Goal: Task Accomplishment & Management: Complete application form

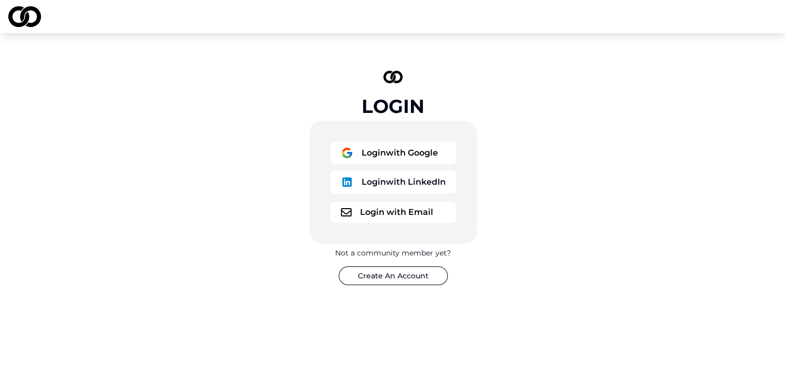
click at [399, 149] on button "Login with Google" at bounding box center [394, 152] width 126 height 23
click at [392, 212] on button "Login with Email" at bounding box center [394, 212] width 126 height 21
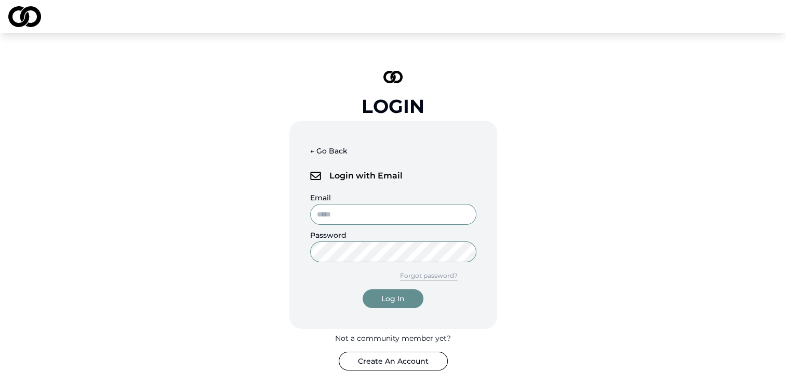
click at [349, 216] on input "Email" at bounding box center [393, 214] width 166 height 21
type input "**********"
click at [390, 292] on button "Log In" at bounding box center [393, 298] width 61 height 19
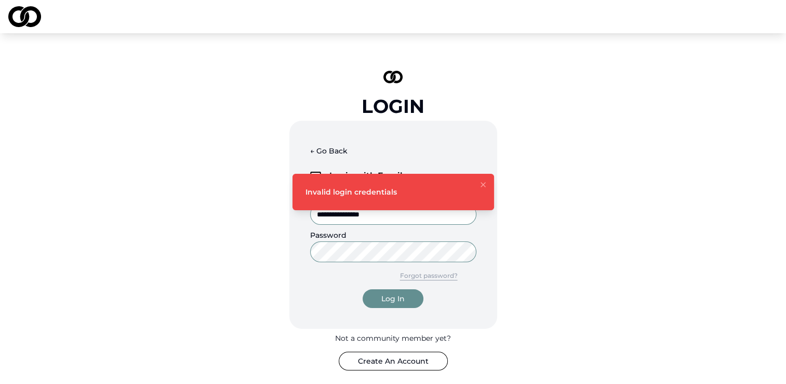
drag, startPoint x: 181, startPoint y: 203, endPoint x: 181, endPoint y: 212, distance: 8.3
click at [181, 212] on div "**********" at bounding box center [393, 220] width 786 height 374
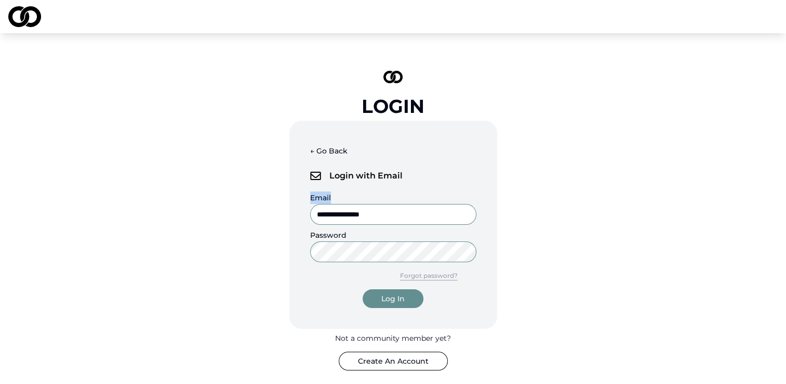
click at [380, 369] on button "Create An Account" at bounding box center [393, 360] width 109 height 19
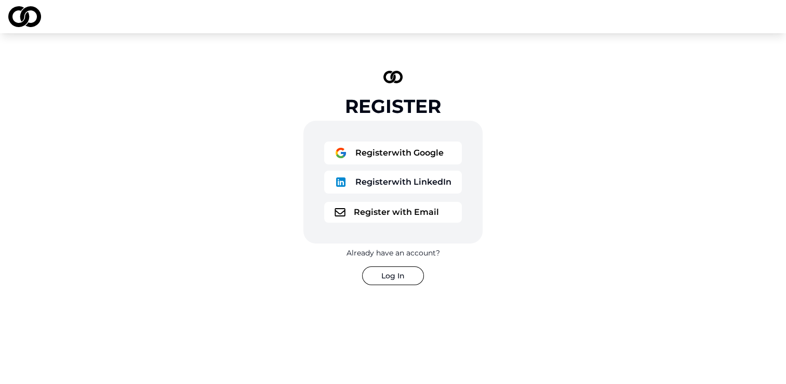
click at [388, 149] on button "Register with Google" at bounding box center [393, 152] width 138 height 23
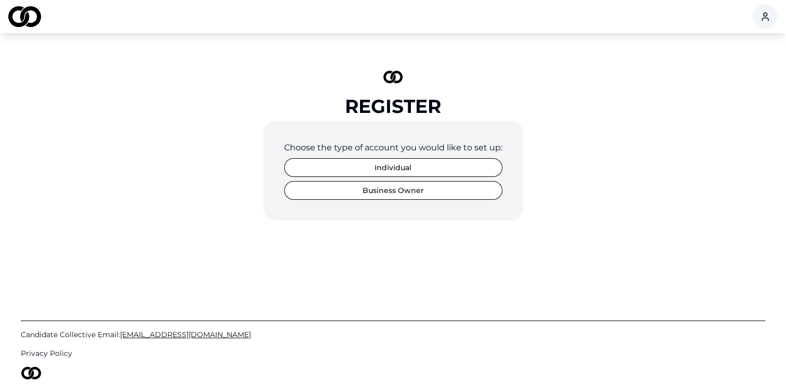
click at [391, 164] on button "Individual" at bounding box center [393, 167] width 218 height 19
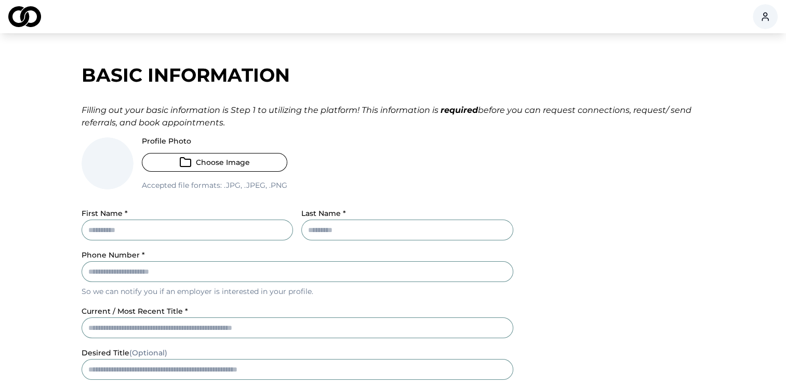
click at [131, 227] on input "First Name *" at bounding box center [188, 229] width 212 height 21
type input "*********"
type input "*******"
type input "**********"
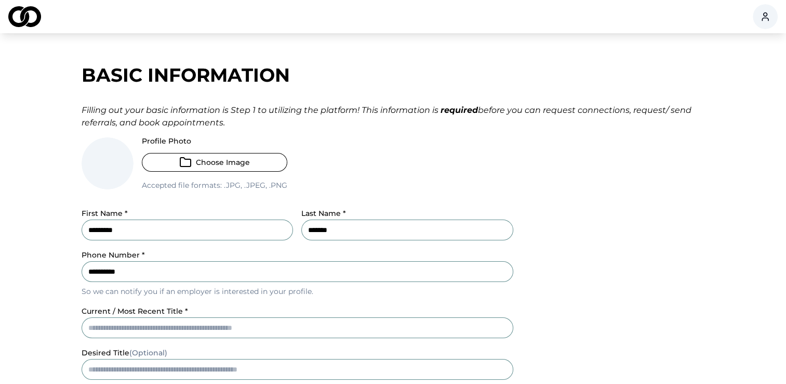
type input "*****"
drag, startPoint x: 187, startPoint y: 228, endPoint x: 36, endPoint y: 222, distance: 150.8
click at [36, 222] on main "**********" at bounding box center [393, 346] width 786 height 585
type input "********"
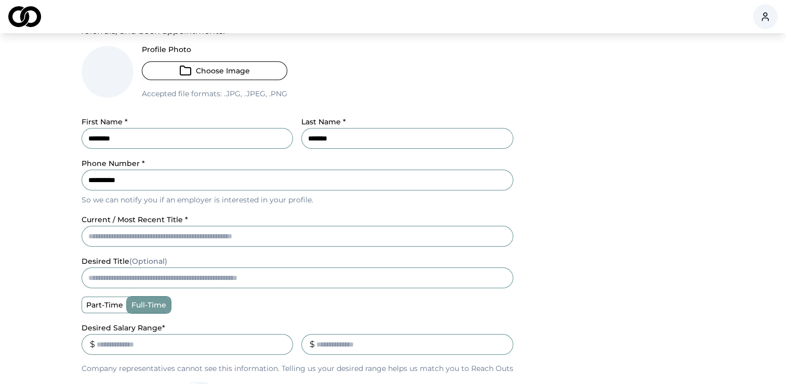
scroll to position [104, 0]
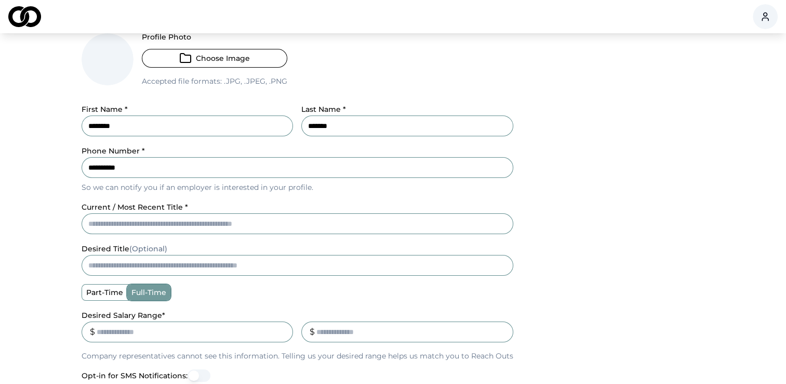
type input "********"
click at [114, 223] on input "current / most recent title *" at bounding box center [298, 223] width 432 height 21
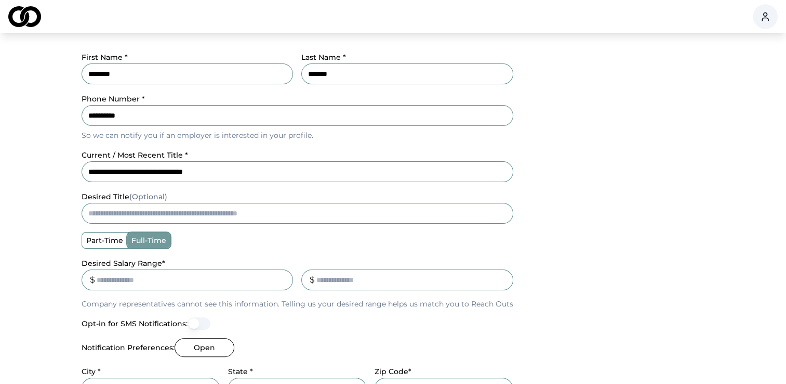
type input "**********"
click at [142, 242] on label "full-time" at bounding box center [148, 240] width 43 height 16
click at [135, 242] on button "full-time" at bounding box center [131, 240] width 8 height 8
click at [130, 280] on input "Desired Salary Range *" at bounding box center [188, 279] width 212 height 21
type input "**"
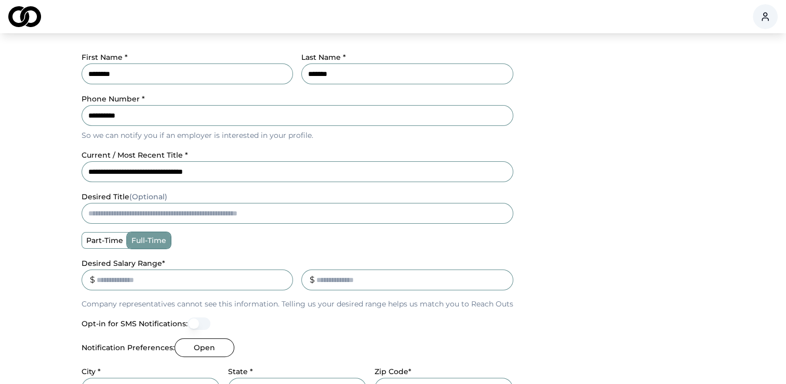
click at [349, 288] on input "_" at bounding box center [407, 279] width 212 height 21
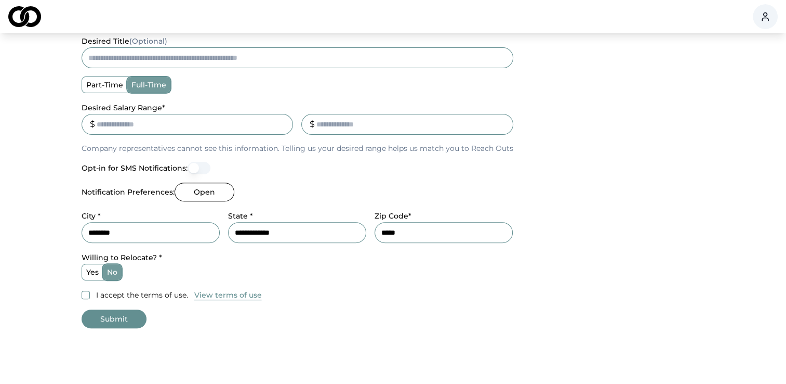
scroll to position [312, 0]
type input "***"
click at [84, 294] on button "I accept the terms of use." at bounding box center [86, 294] width 8 height 8
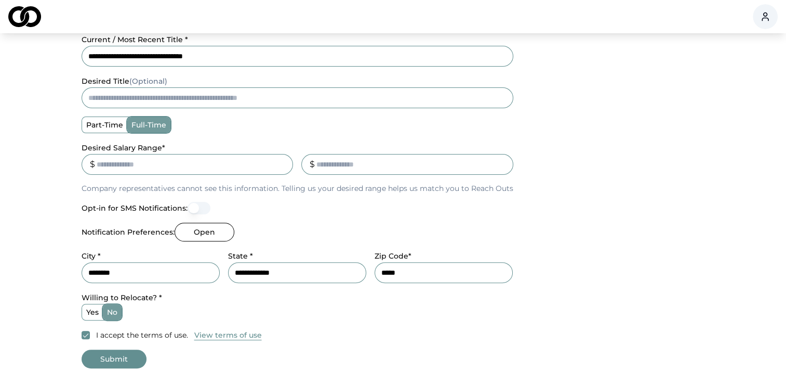
scroll to position [208, 0]
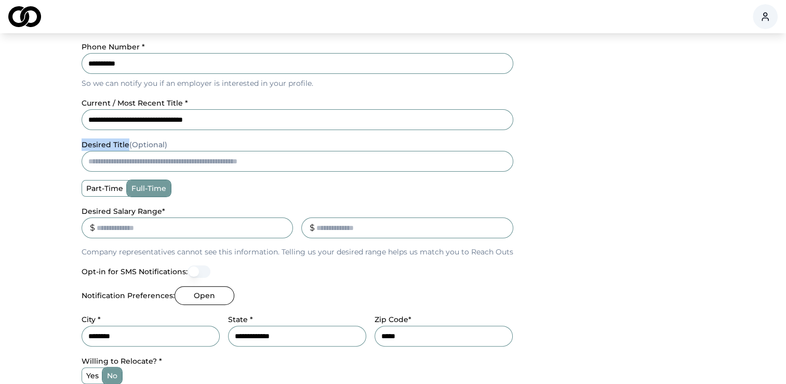
drag, startPoint x: 125, startPoint y: 143, endPoint x: 75, endPoint y: 143, distance: 50.4
click at [75, 143] on div "**********" at bounding box center [393, 138] width 665 height 585
drag, startPoint x: 75, startPoint y: 143, endPoint x: 99, endPoint y: 144, distance: 23.9
copy label "desired title"
click at [577, 146] on div "**********" at bounding box center [394, 166] width 624 height 475
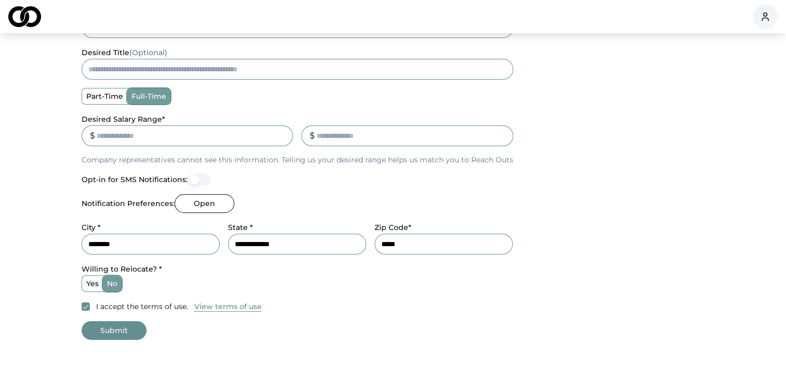
scroll to position [312, 0]
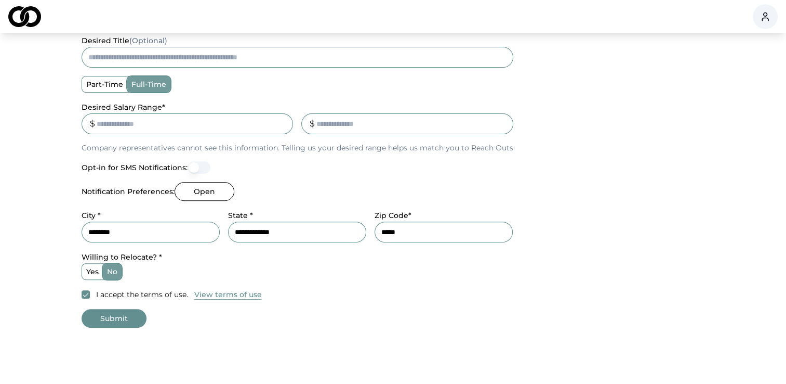
click at [192, 193] on button "Open" at bounding box center [205, 191] width 60 height 19
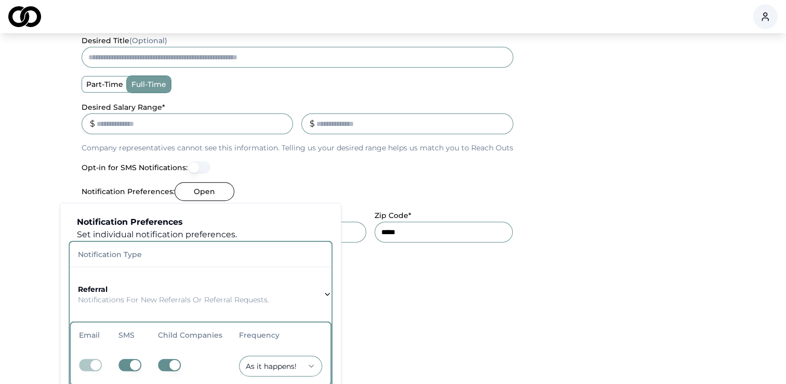
scroll to position [52, 0]
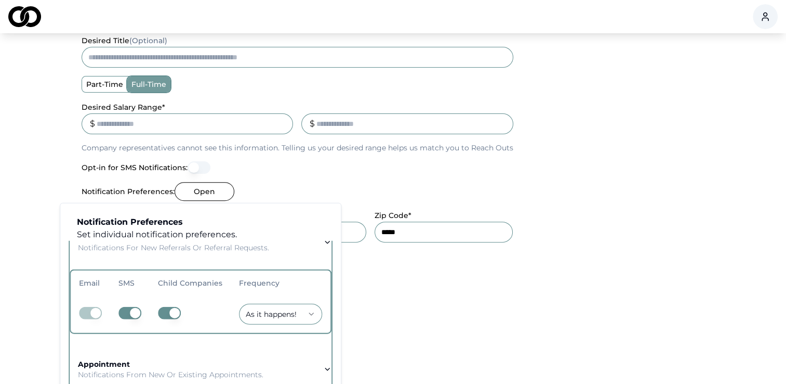
click at [536, 316] on form "**********" at bounding box center [394, 76] width 624 height 502
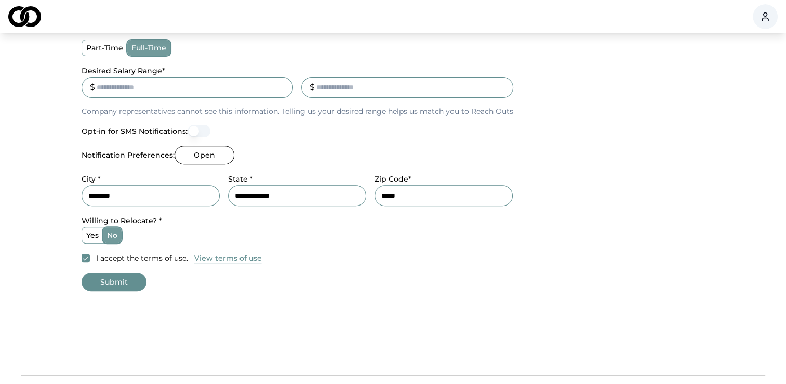
scroll to position [416, 0]
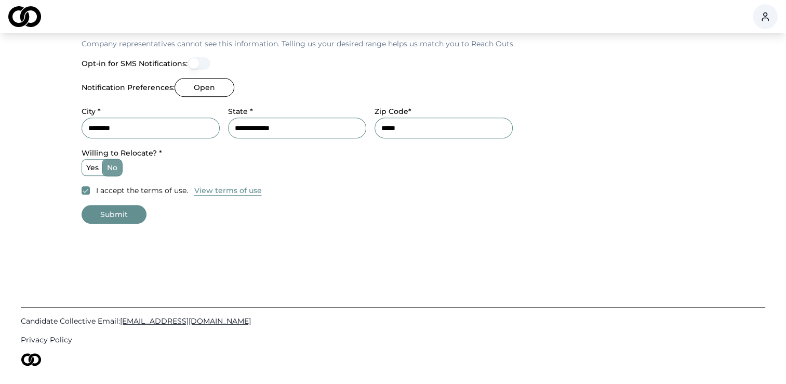
click at [119, 214] on button "Submit" at bounding box center [114, 214] width 65 height 19
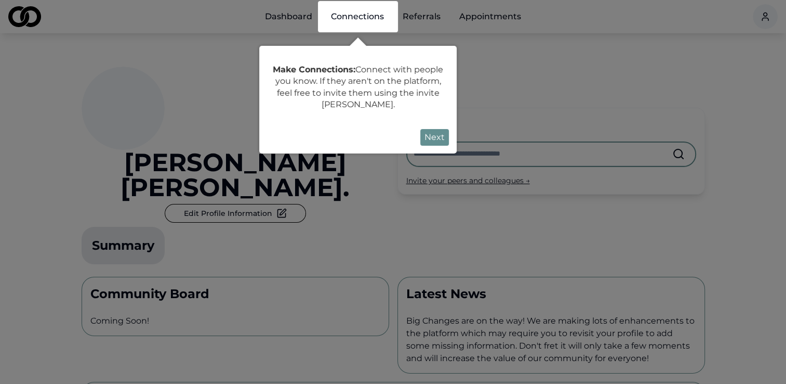
click at [437, 138] on button "Next" at bounding box center [434, 137] width 29 height 17
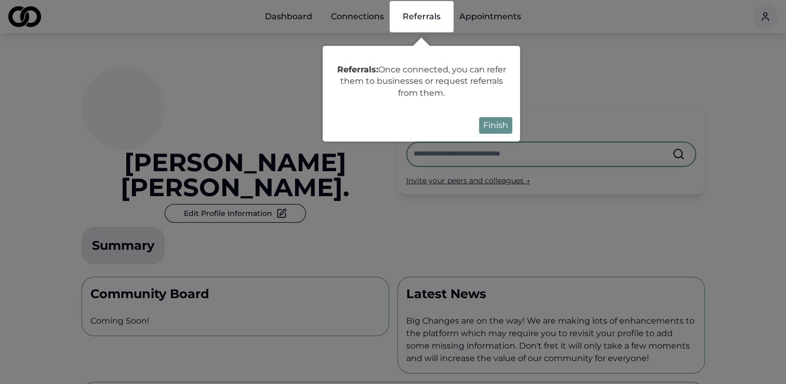
click at [493, 126] on button "Finish" at bounding box center [495, 125] width 33 height 17
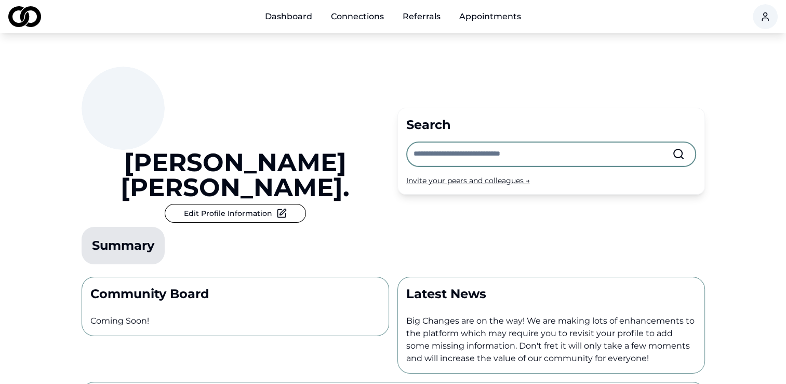
click at [368, 18] on link "Connections" at bounding box center [358, 16] width 70 height 21
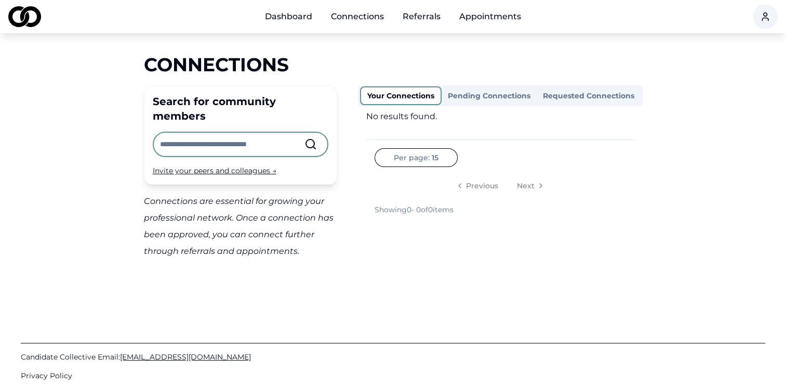
click at [410, 16] on link "Referrals" at bounding box center [421, 16] width 55 height 21
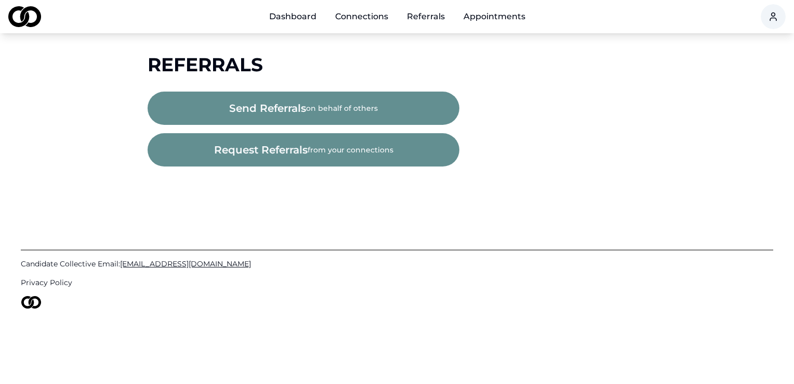
click at [496, 14] on link "Appointments" at bounding box center [494, 16] width 78 height 21
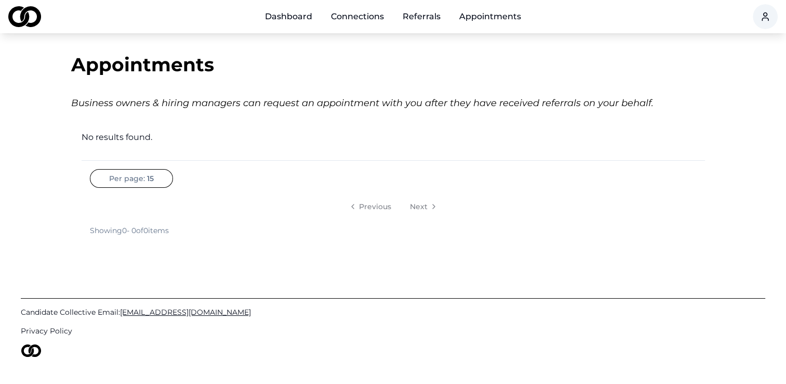
click at [357, 18] on link "Connections" at bounding box center [358, 16] width 70 height 21
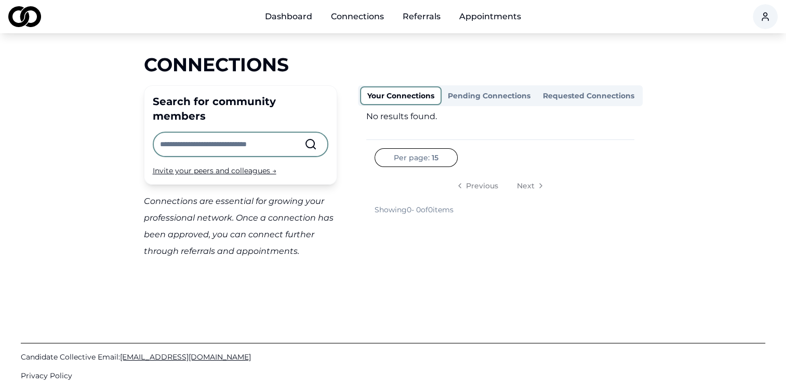
click at [291, 21] on link "Dashboard" at bounding box center [289, 16] width 64 height 21
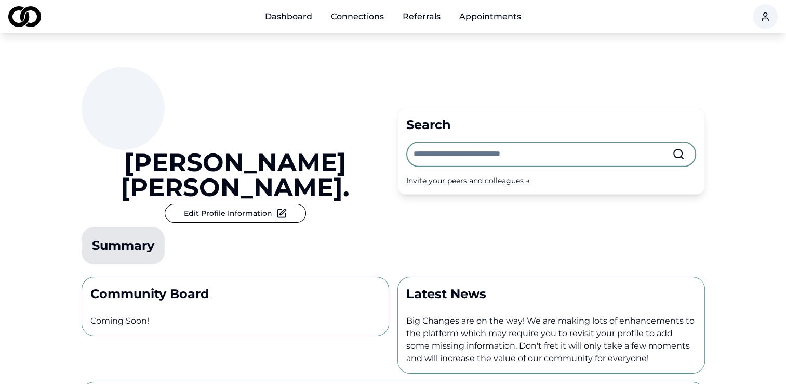
click at [366, 20] on link "Connections" at bounding box center [358, 16] width 70 height 21
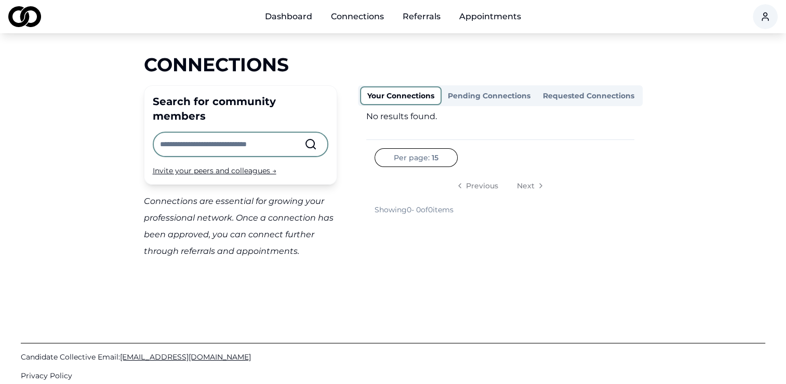
click at [227, 133] on input "text" at bounding box center [232, 144] width 144 height 23
click at [45, 159] on main "Connections Search for community members Invite your peers and colleagues → Con…" at bounding box center [393, 156] width 786 height 205
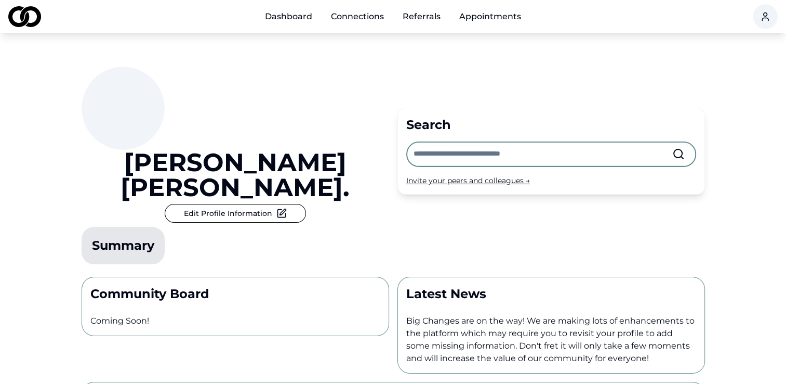
click at [196, 204] on button "Edit Profile Information" at bounding box center [235, 213] width 141 height 19
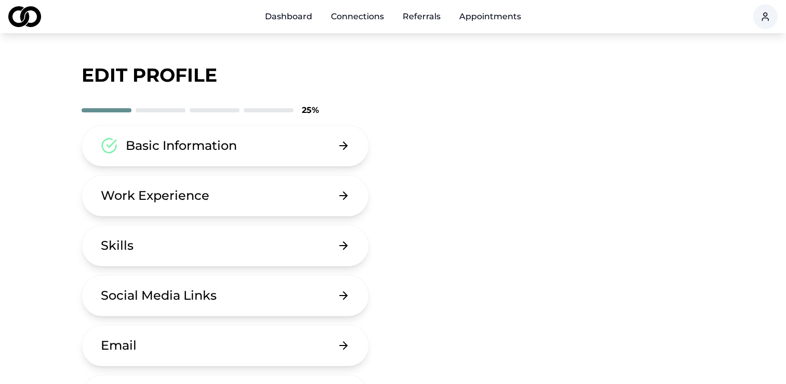
click at [350, 149] on icon at bounding box center [343, 145] width 12 height 12
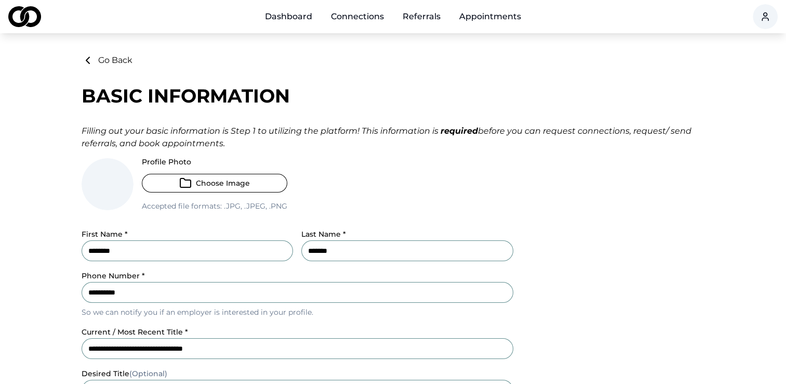
click at [232, 187] on button "Choose Image" at bounding box center [215, 183] width 146 height 19
click at [221, 185] on button "Choose Image" at bounding box center [215, 183] width 146 height 19
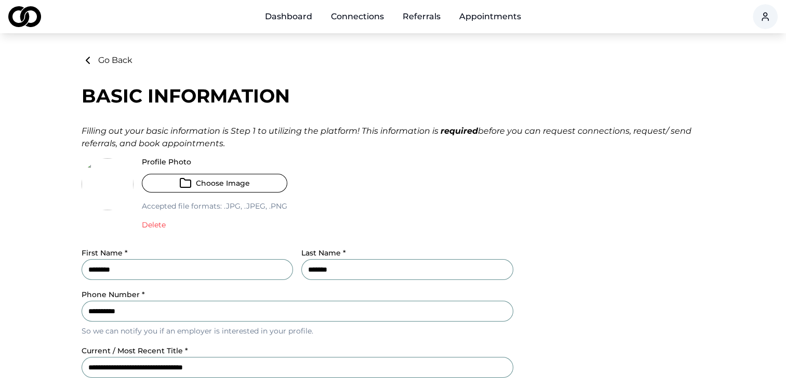
click at [157, 228] on button "Delete" at bounding box center [154, 224] width 24 height 10
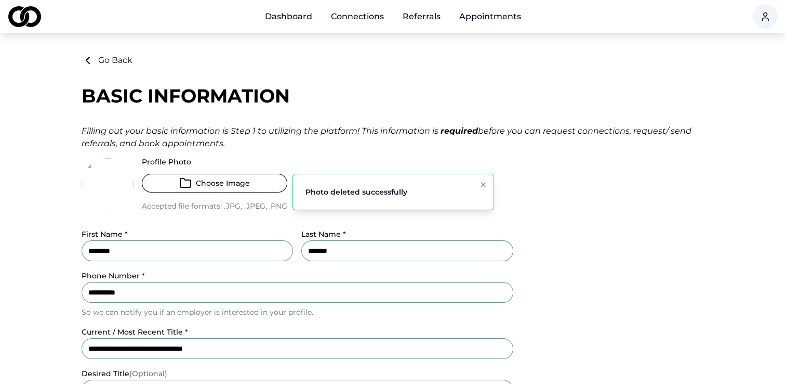
click at [182, 181] on icon "button" at bounding box center [185, 183] width 12 height 12
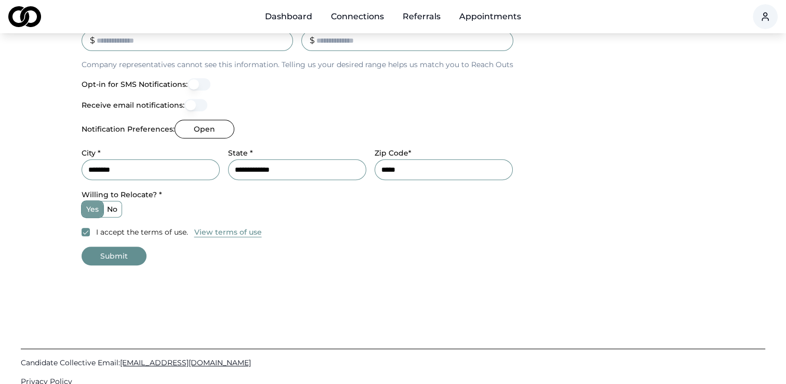
scroll to position [468, 0]
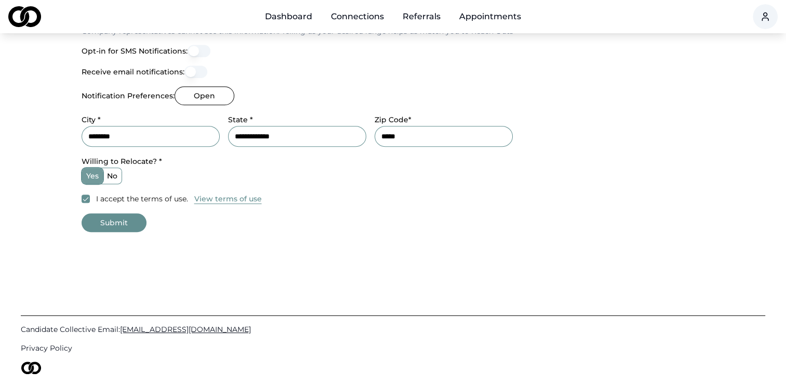
click at [125, 225] on button "Submit" at bounding box center [114, 222] width 65 height 19
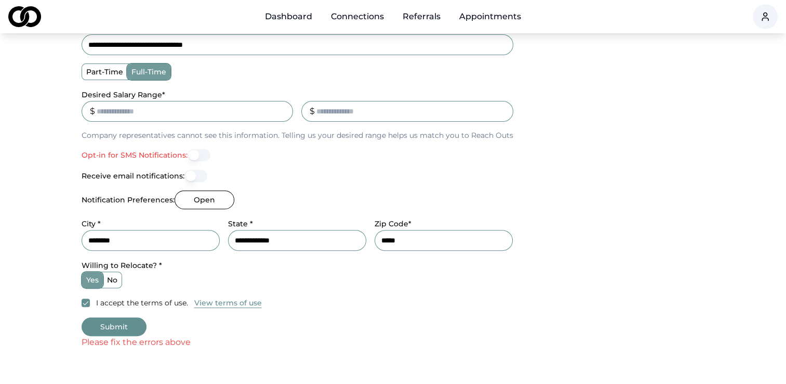
scroll to position [312, 0]
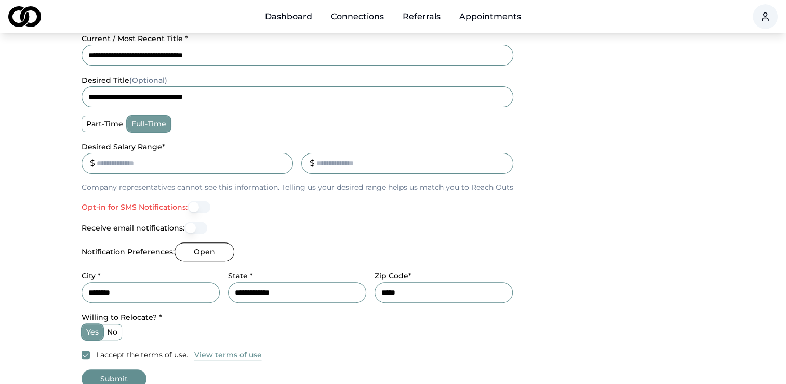
click at [169, 207] on label "Opt-in for SMS Notifications:" at bounding box center [135, 206] width 106 height 7
click at [188, 207] on button "Opt-in for SMS Notifications:" at bounding box center [199, 207] width 23 height 12
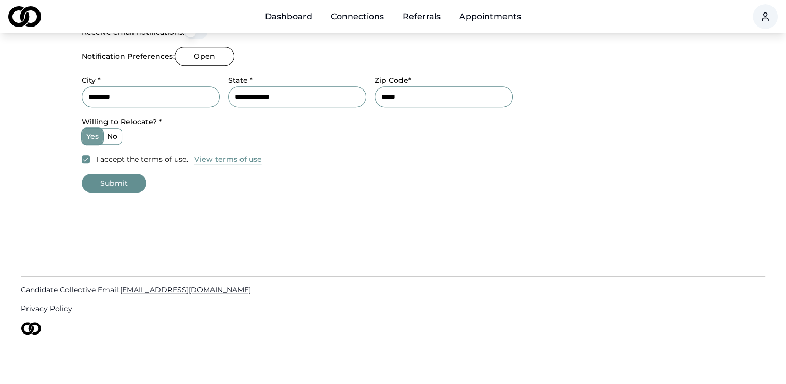
click at [113, 189] on button "Submit" at bounding box center [114, 183] width 65 height 19
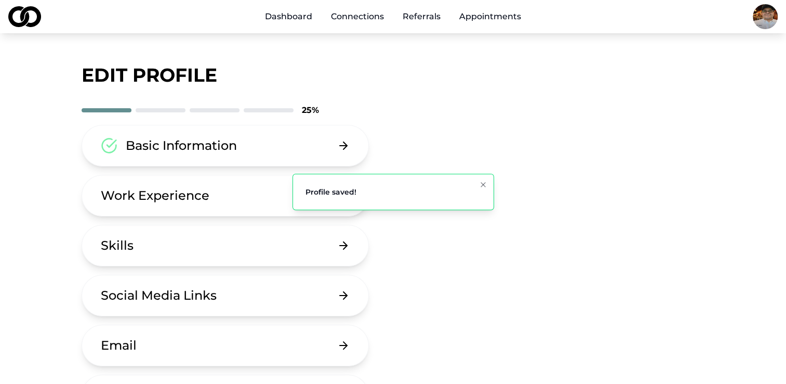
click at [181, 198] on div "Work Experience" at bounding box center [155, 195] width 109 height 17
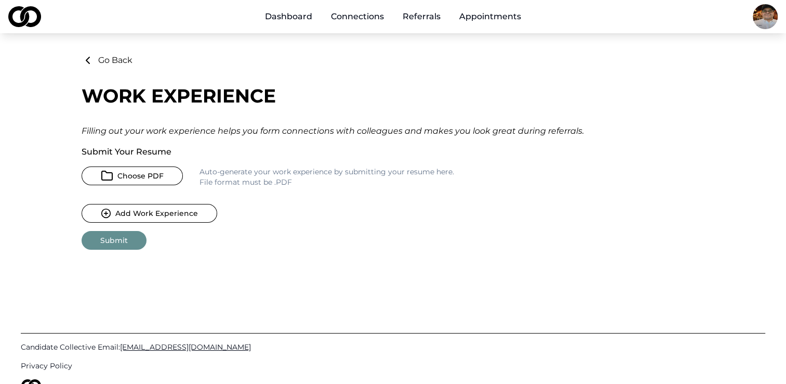
click at [148, 178] on button "Choose PDF" at bounding box center [132, 175] width 101 height 19
click at [173, 218] on button "Add Work Experience" at bounding box center [150, 213] width 136 height 19
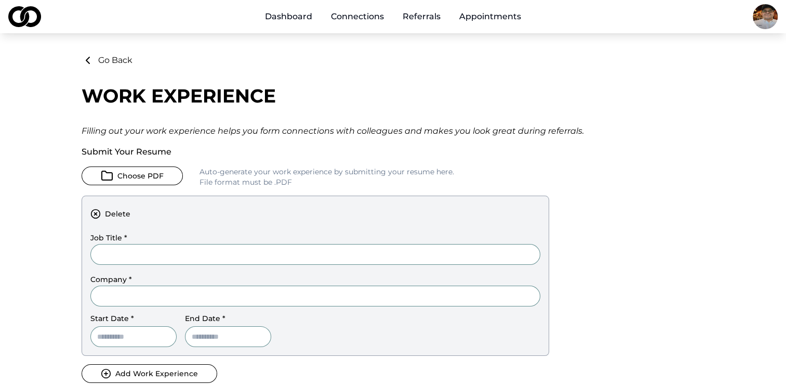
click at [142, 171] on button "Choose PDF" at bounding box center [132, 175] width 101 height 19
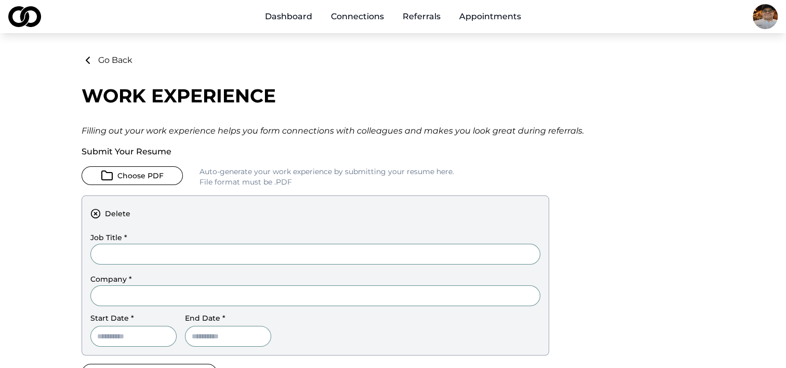
click at [135, 178] on button "Choose PDF" at bounding box center [132, 175] width 101 height 19
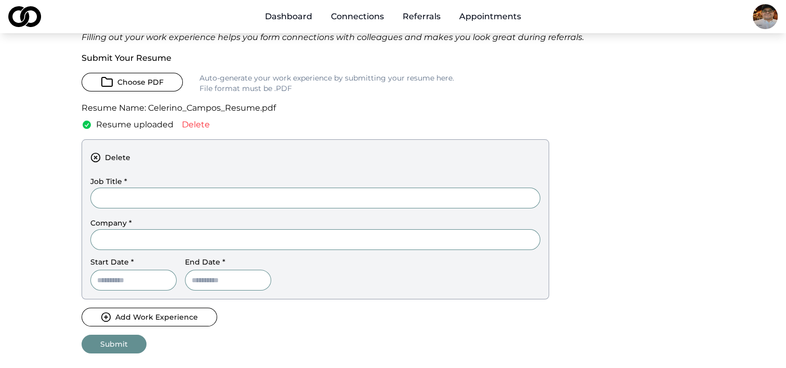
scroll to position [104, 0]
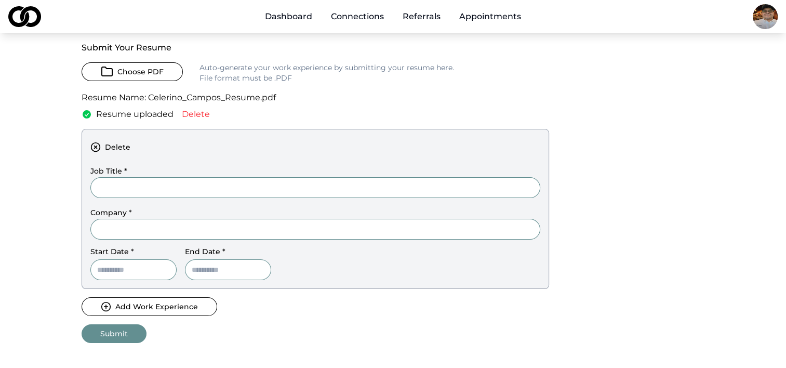
click at [117, 190] on input "Job Title *" at bounding box center [315, 187] width 450 height 21
click at [91, 147] on icon at bounding box center [95, 147] width 10 height 10
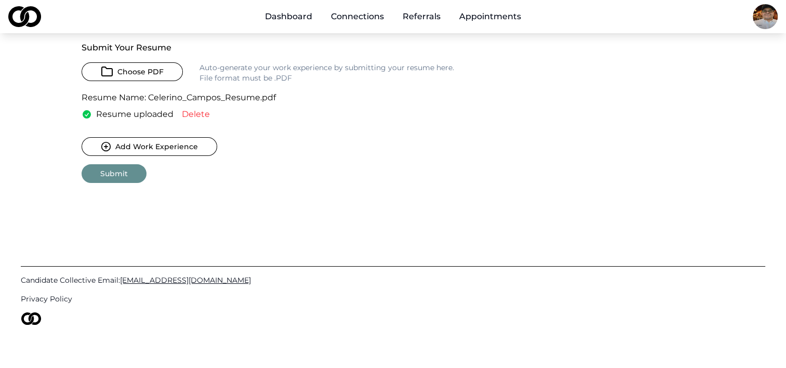
click at [105, 149] on icon "button" at bounding box center [106, 146] width 10 height 10
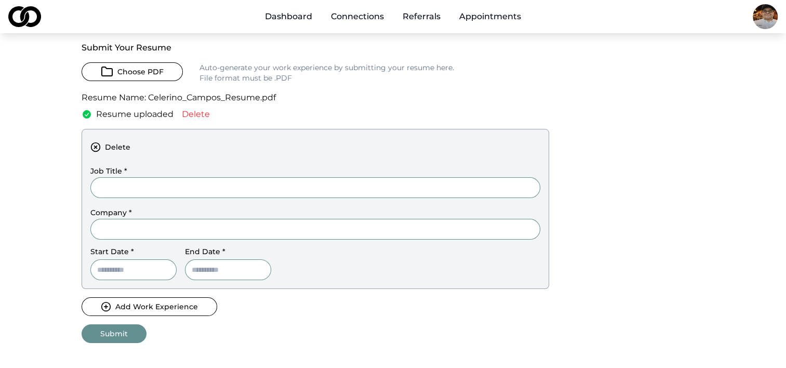
click at [167, 194] on input "Job Title *" at bounding box center [315, 187] width 450 height 21
click at [138, 232] on input "Company *" at bounding box center [315, 229] width 450 height 21
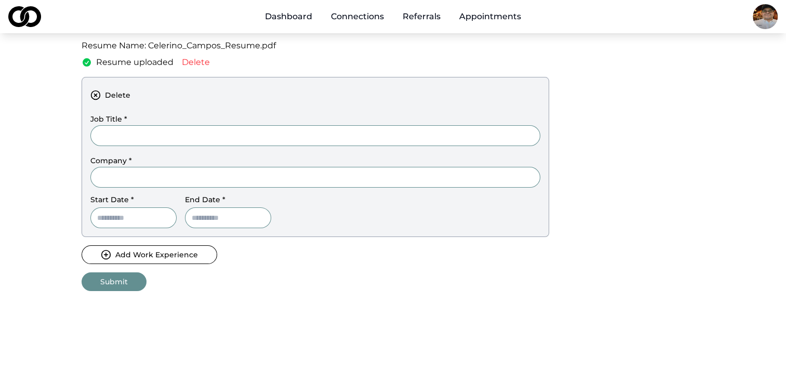
click at [101, 97] on button "Delete" at bounding box center [119, 95] width 59 height 19
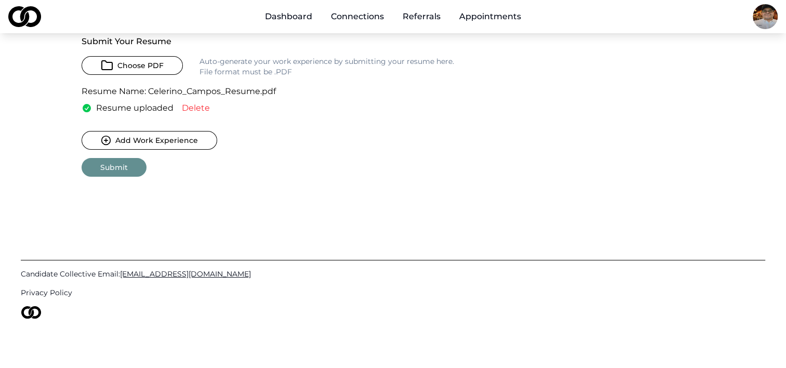
click at [110, 170] on button "Submit" at bounding box center [114, 167] width 65 height 19
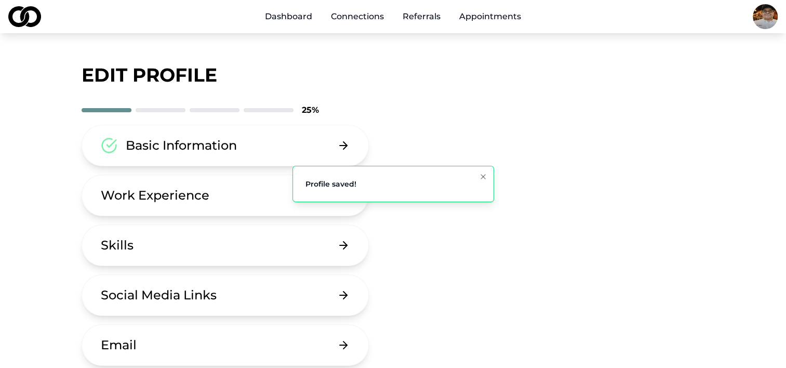
click at [281, 253] on button "Skills" at bounding box center [226, 246] width 288 height 42
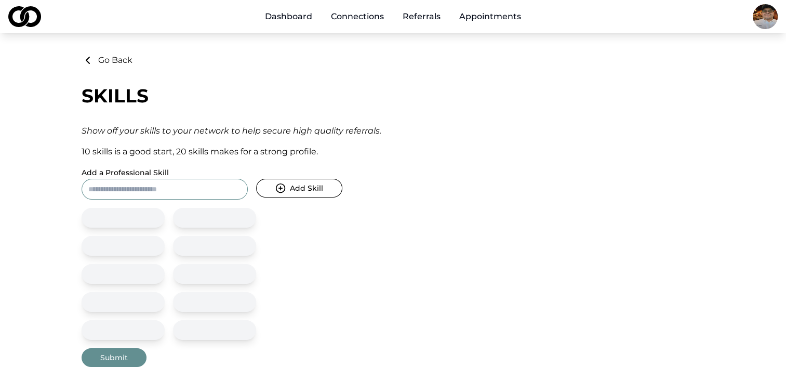
click at [151, 190] on input "Add a Professional Skill" at bounding box center [165, 189] width 166 height 21
click at [307, 193] on button "Add Skill" at bounding box center [299, 188] width 86 height 19
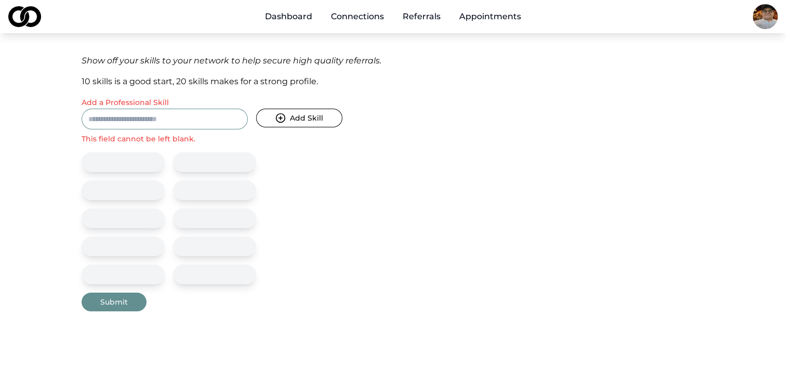
scroll to position [52, 0]
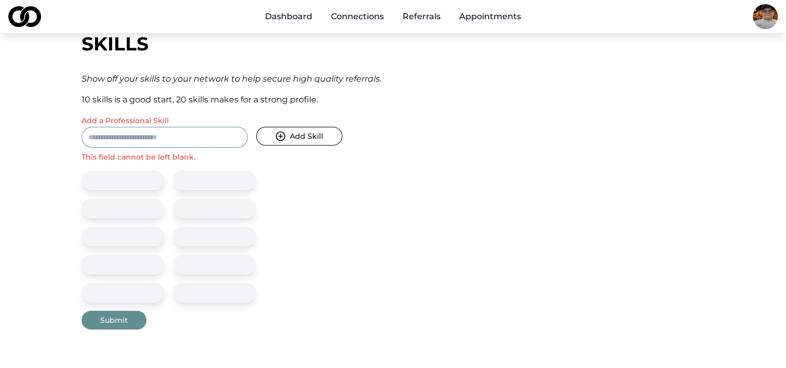
click at [129, 131] on input "Add a Professional Skill" at bounding box center [165, 137] width 166 height 21
paste input "**********"
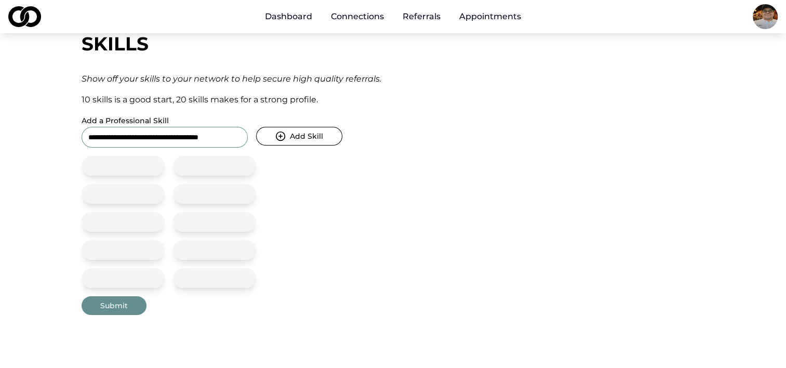
scroll to position [0, 0]
type input "*"
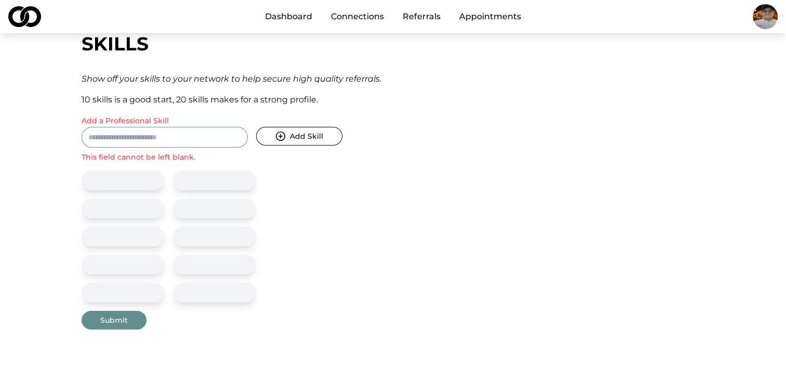
click at [174, 136] on input "Add a Professional Skill" at bounding box center [165, 137] width 166 height 21
paste input "**********"
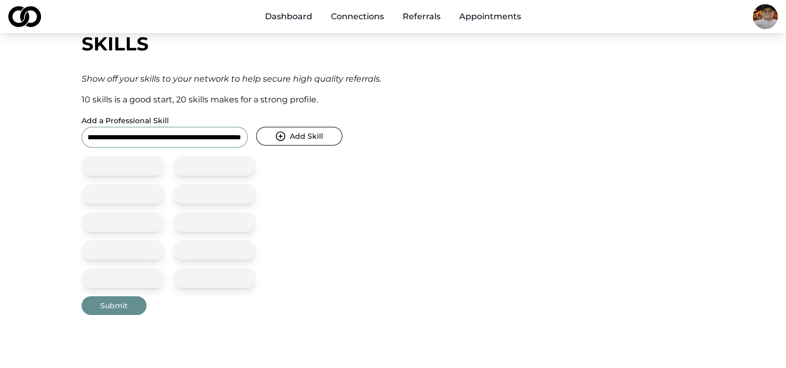
type input "**********"
click at [115, 302] on button "Submit" at bounding box center [114, 305] width 65 height 19
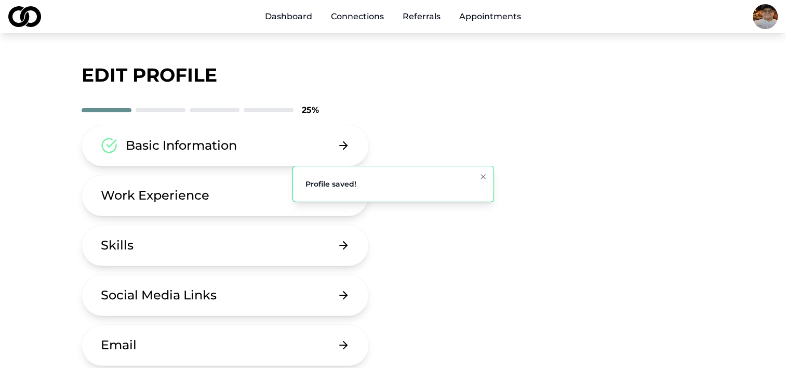
click at [204, 302] on div "Social Media Links" at bounding box center [159, 295] width 116 height 17
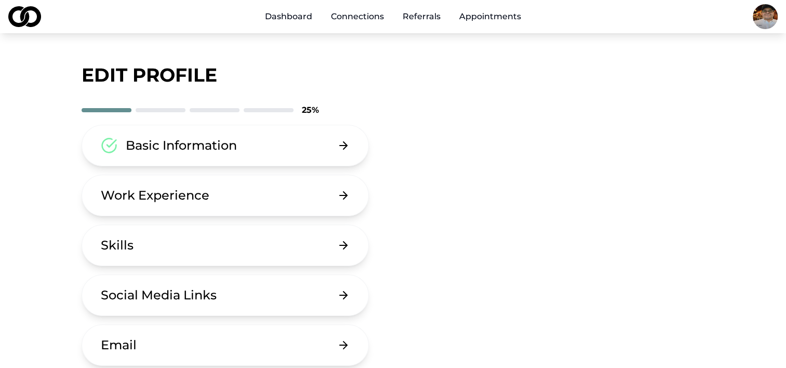
scroll to position [52, 0]
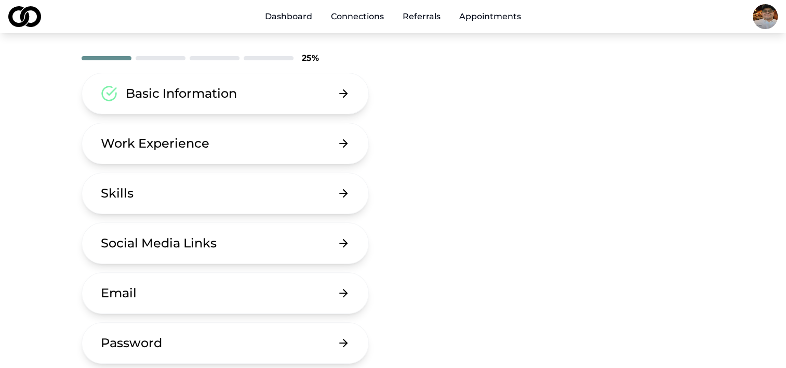
click at [166, 293] on button "Email" at bounding box center [226, 293] width 288 height 42
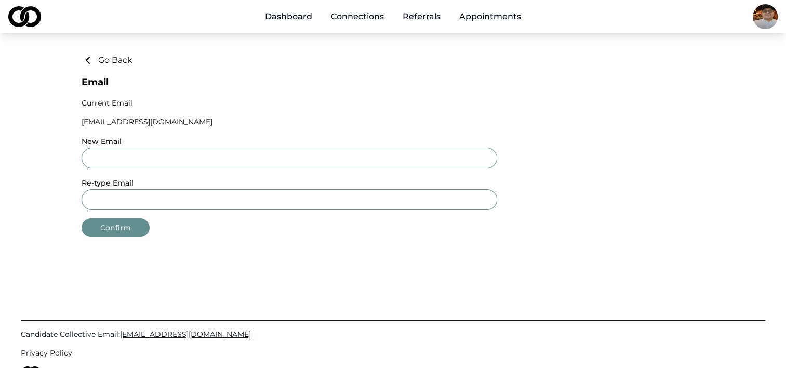
click at [149, 156] on input "New Email" at bounding box center [290, 158] width 416 height 21
type input "**********"
click at [121, 229] on button "Confirm" at bounding box center [116, 227] width 68 height 19
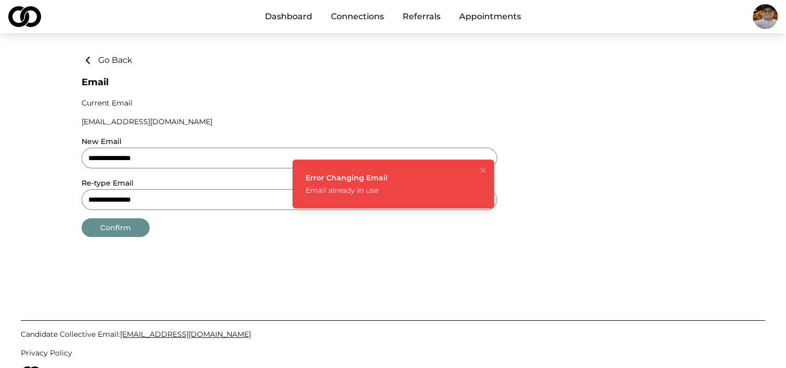
click at [414, 356] on link "Privacy Policy" at bounding box center [393, 353] width 745 height 10
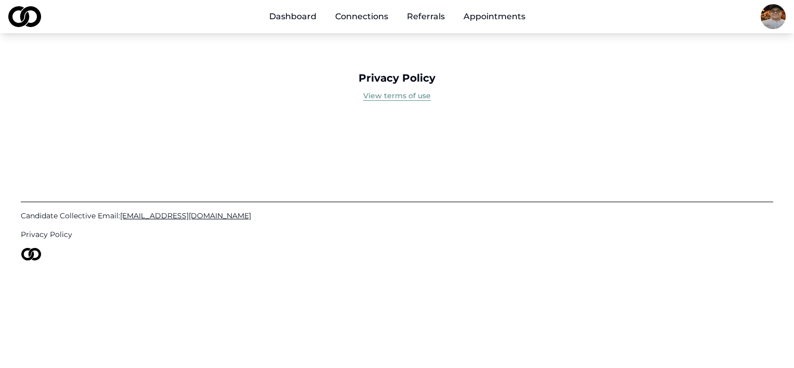
click at [397, 95] on button "View terms of use" at bounding box center [397, 95] width 68 height 10
click at [379, 19] on link "Connections" at bounding box center [362, 16] width 70 height 21
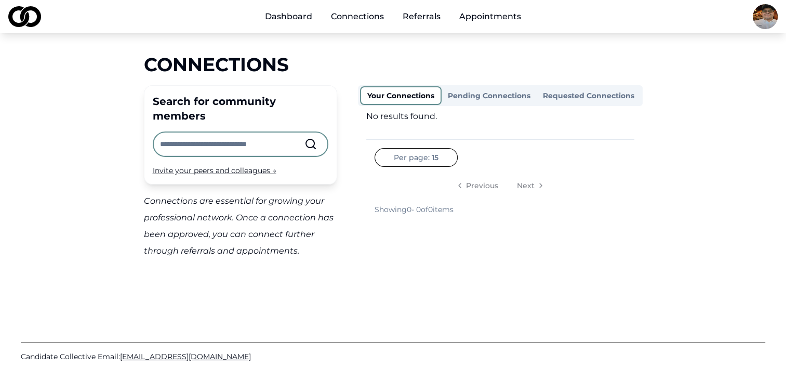
click at [482, 98] on button "Pending Connections" at bounding box center [489, 95] width 95 height 17
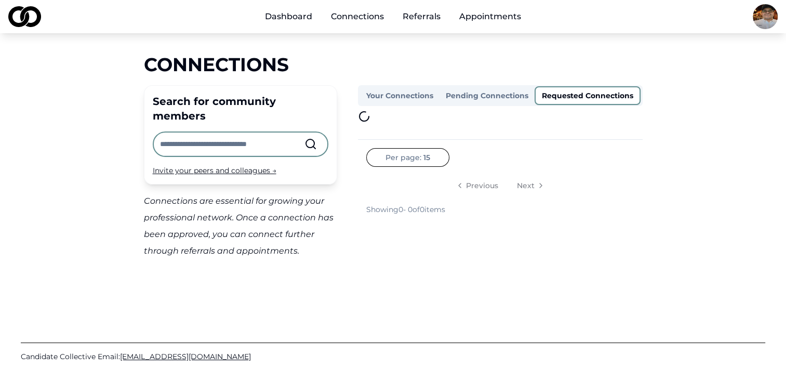
click at [562, 94] on button "Requested Connections" at bounding box center [588, 95] width 106 height 19
click at [405, 159] on html "Dashboard Connections Referrals Appointments Connections Search for community m…" at bounding box center [393, 184] width 786 height 368
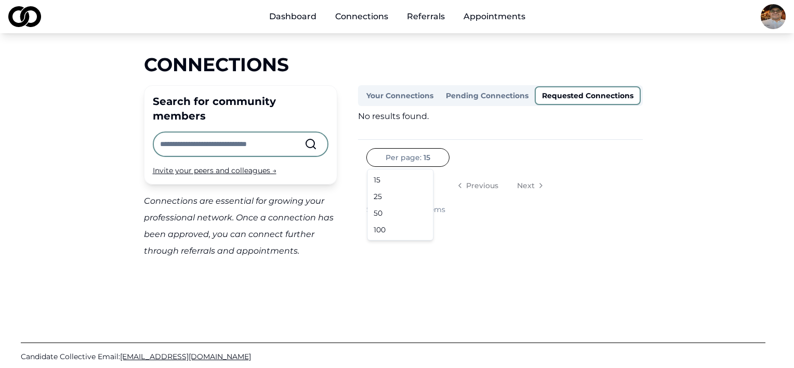
click at [547, 241] on html "Dashboard Connections Referrals Appointments Connections Search for community m…" at bounding box center [397, 184] width 794 height 368
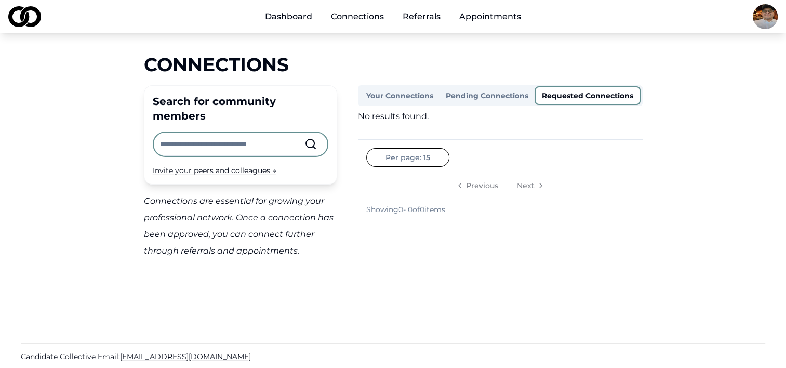
click at [407, 102] on button "Your Connections" at bounding box center [400, 95] width 80 height 17
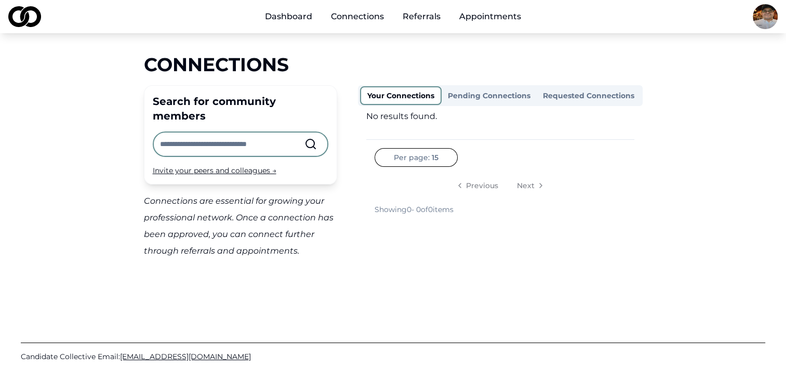
click at [254, 133] on input "text" at bounding box center [232, 144] width 144 height 23
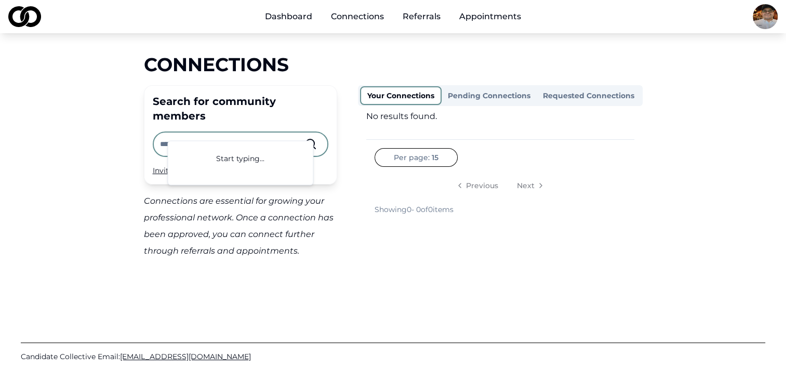
click at [428, 236] on div "Your Connections Pending Connections Requested Connections No results found. Pe…" at bounding box center [500, 172] width 285 height 174
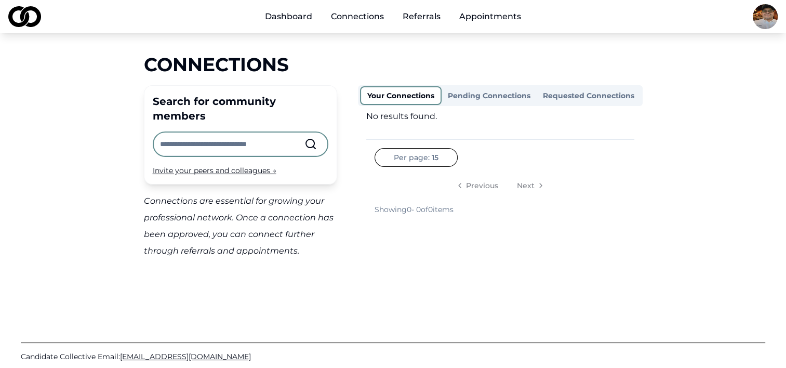
click at [372, 16] on link "Connections" at bounding box center [358, 16] width 70 height 21
click at [407, 15] on link "Referrals" at bounding box center [421, 16] width 55 height 21
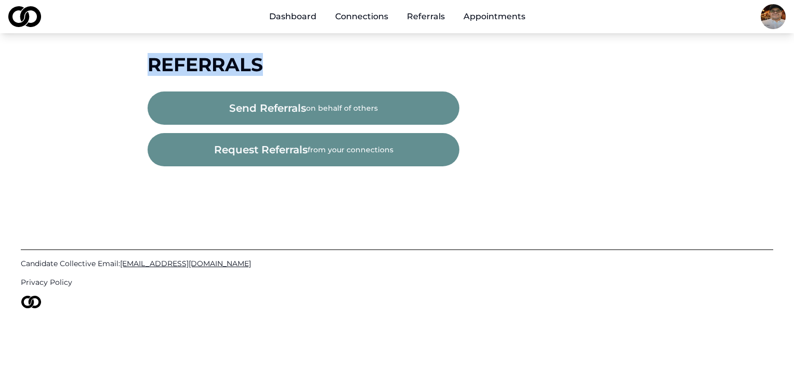
drag, startPoint x: 263, startPoint y: 73, endPoint x: 151, endPoint y: 72, distance: 112.3
click at [151, 72] on div "Referrals" at bounding box center [397, 64] width 499 height 21
copy span "Referrals"
drag, startPoint x: 82, startPoint y: 213, endPoint x: 81, endPoint y: 206, distance: 6.8
click at [82, 213] on div "Candidate Collective Email: Info@CandidateCollective.com Privacy Policy" at bounding box center [397, 272] width 753 height 171
